Goal: Find specific page/section: Find specific page/section

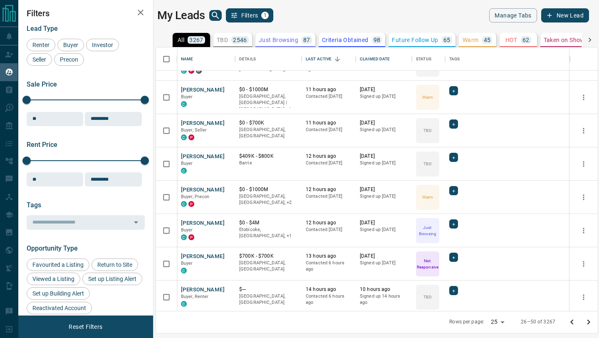
scroll to position [263, 442]
click at [336, 55] on icon "Sort" at bounding box center [337, 58] width 7 height 7
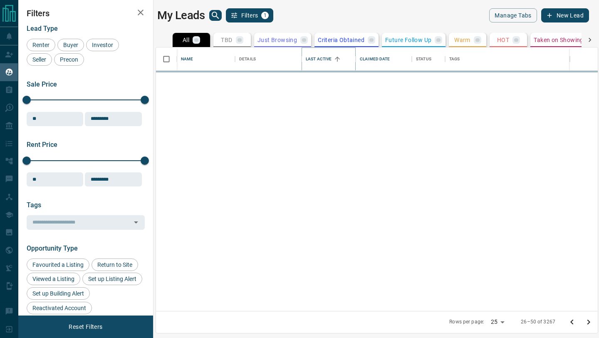
scroll to position [0, 0]
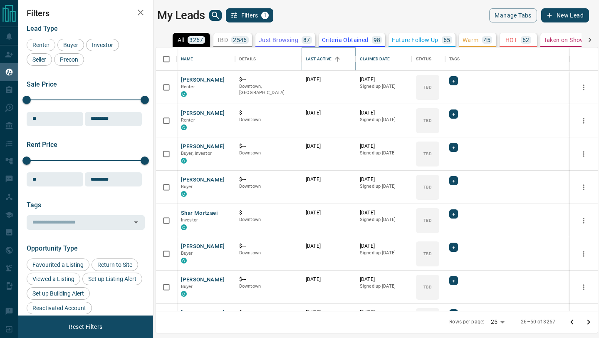
click at [336, 55] on icon "Sort" at bounding box center [337, 58] width 7 height 7
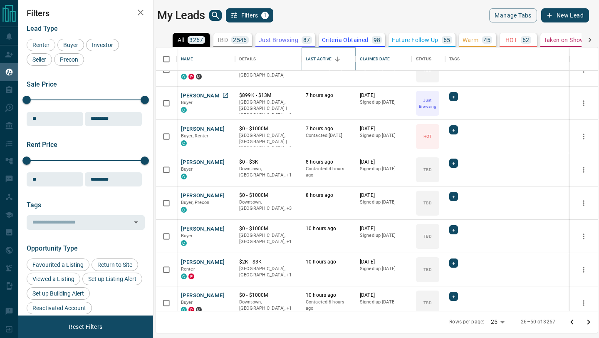
scroll to position [184, 0]
click at [197, 93] on button "[PERSON_NAME]" at bounding box center [203, 95] width 44 height 8
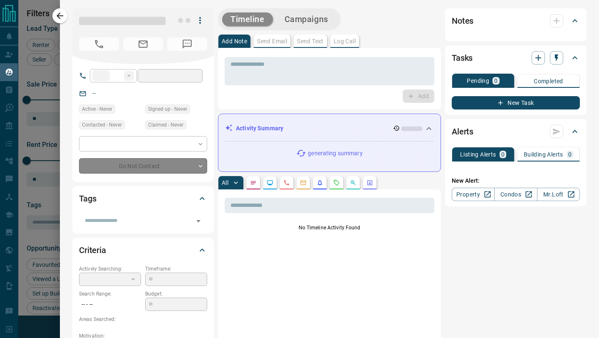
type input "**"
type input "**********"
type input "*"
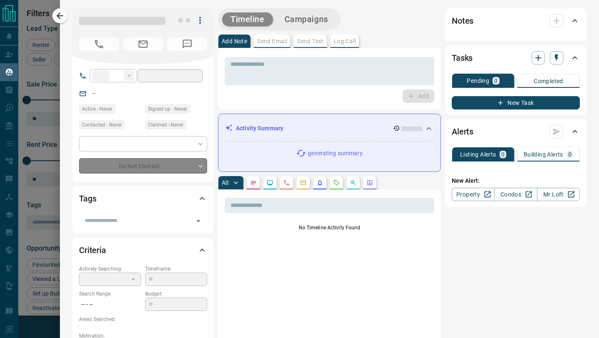
type input "**********"
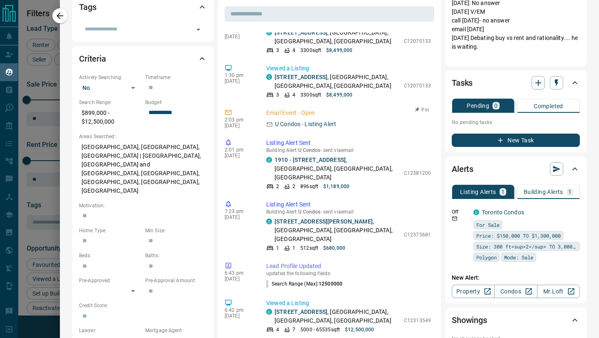
scroll to position [326, 0]
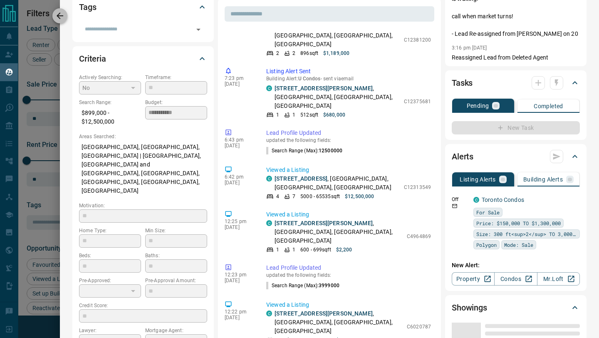
click at [60, 11] on icon "button" at bounding box center [60, 16] width 10 height 10
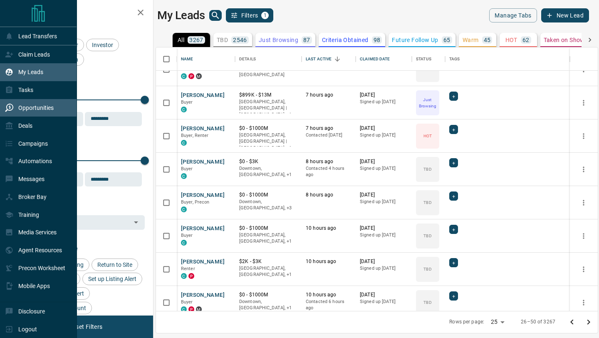
click at [1, 108] on div "Opportunities" at bounding box center [38, 108] width 77 height 18
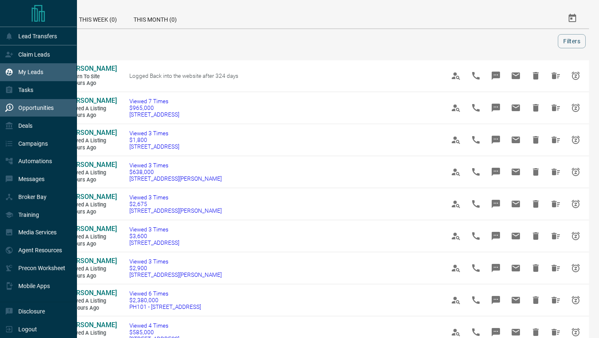
click at [10, 70] on icon at bounding box center [9, 72] width 7 height 7
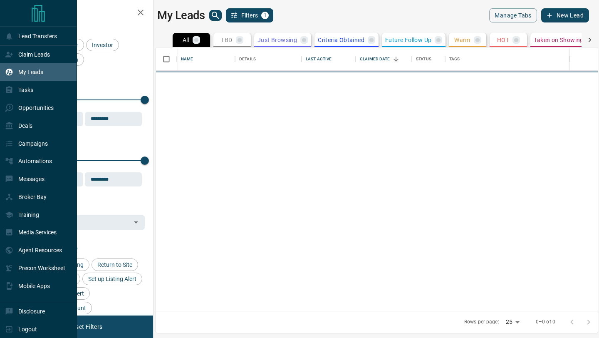
scroll to position [263, 442]
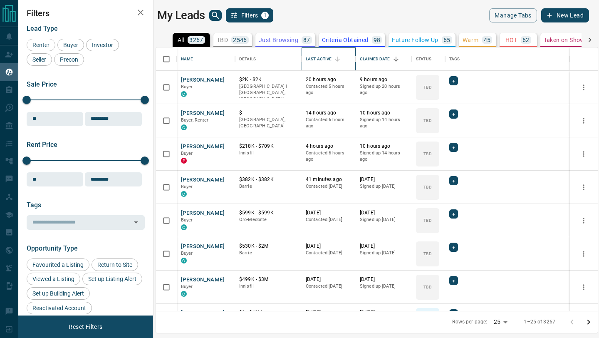
click at [319, 59] on div "Last Active" at bounding box center [319, 58] width 26 height 23
